Goal: Navigation & Orientation: Find specific page/section

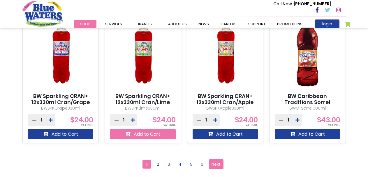
scroll to position [583, 0]
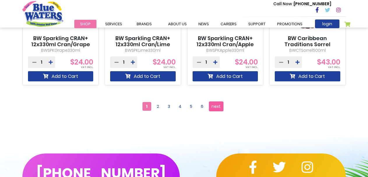
click at [212, 108] on span "next" at bounding box center [215, 106] width 9 height 9
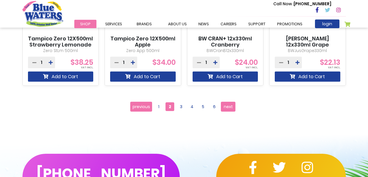
scroll to position [583, 0]
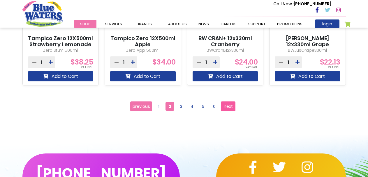
click at [229, 107] on span "next" at bounding box center [228, 106] width 9 height 9
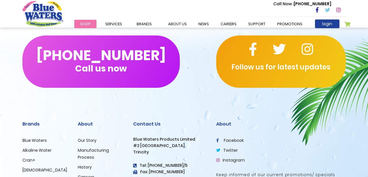
scroll to position [770, 0]
